Goal: Download file/media

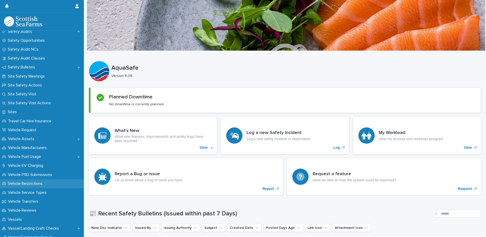
scroll to position [289, 0]
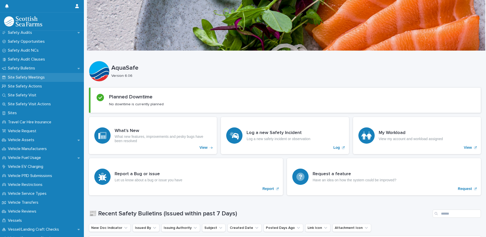
click at [35, 77] on p "Site Safety Meetings" at bounding box center [27, 77] width 43 height 5
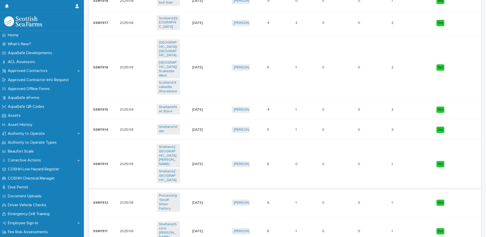
scroll to position [432, 0]
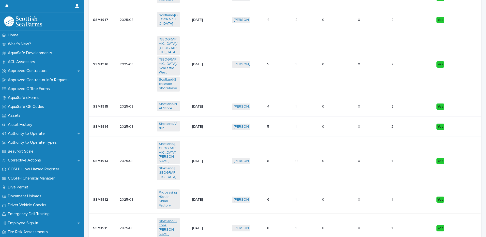
click at [171, 219] on link "Shetland/Score [PERSON_NAME]" at bounding box center [168, 227] width 19 height 17
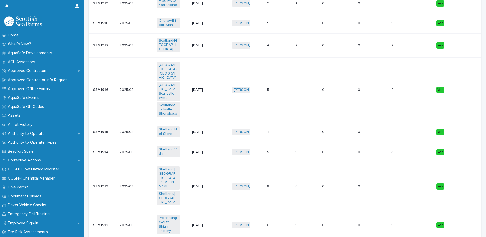
scroll to position [560, 0]
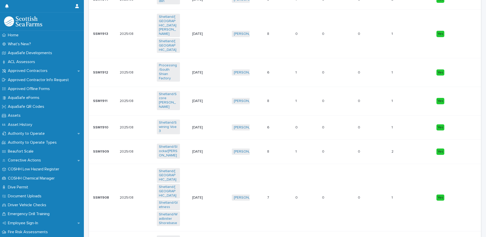
click at [218, 97] on div "[DATE]" at bounding box center [209, 101] width 35 height 8
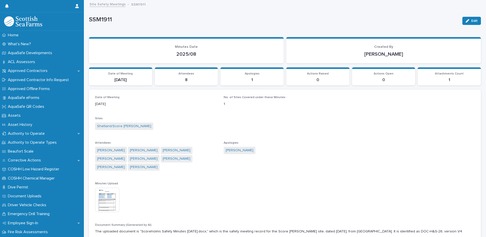
click at [105, 200] on img at bounding box center [107, 200] width 24 height 24
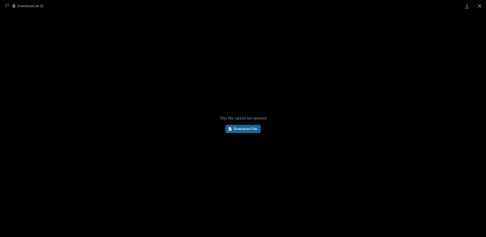
click at [248, 130] on span "Download File" at bounding box center [246, 129] width 24 height 4
